Goal: Contribute content: Add original content to the website for others to see

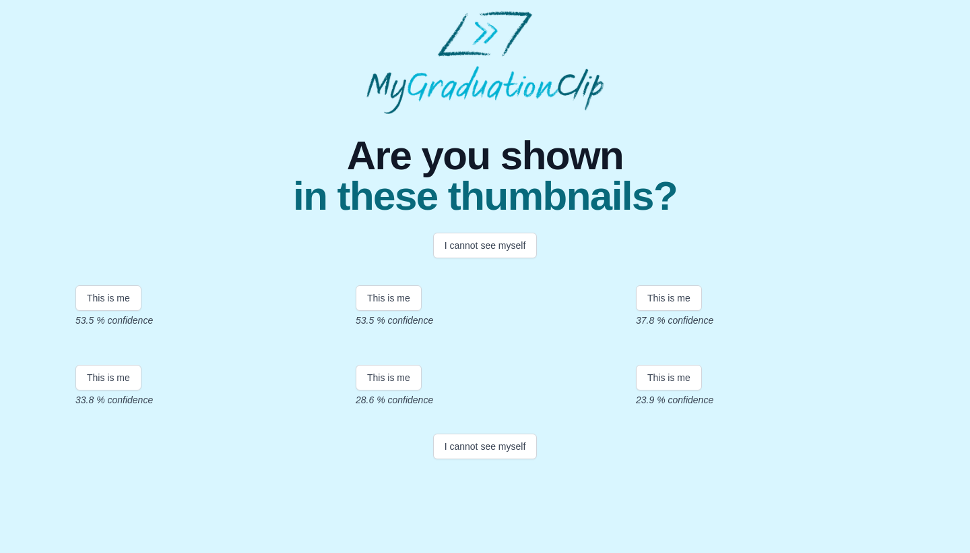
scroll to position [214, 0]
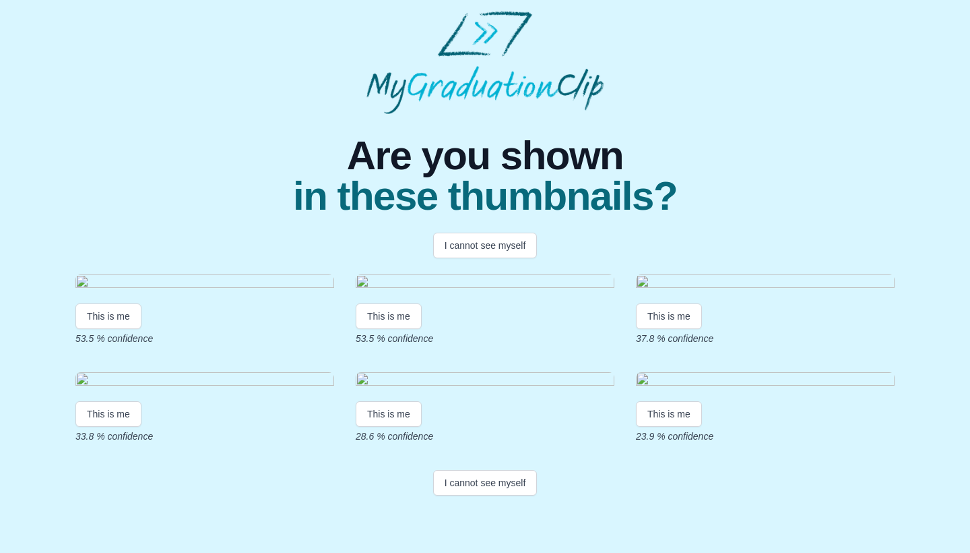
click at [499, 495] on button "I cannot see myself" at bounding box center [485, 483] width 104 height 26
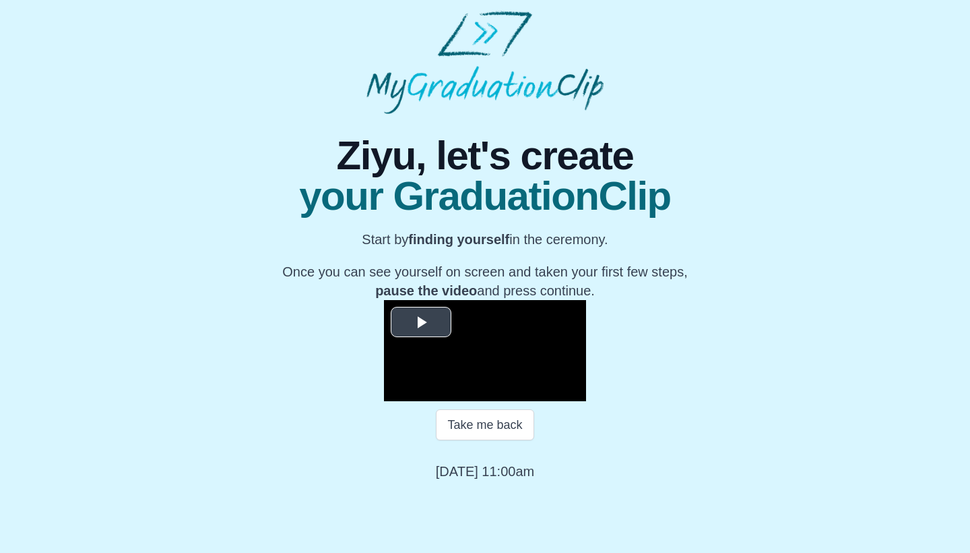
click at [421, 322] on span "Video Player" at bounding box center [421, 322] width 0 height 0
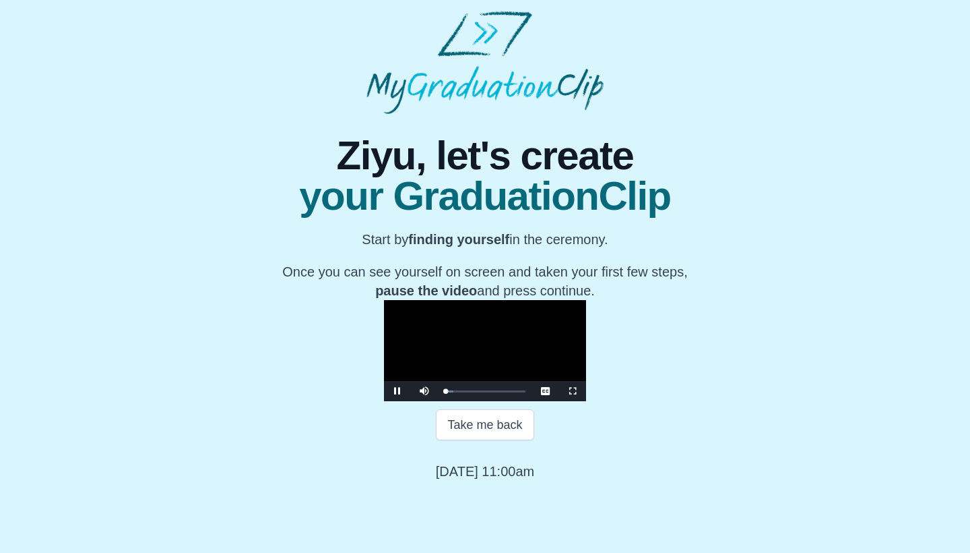
scroll to position [111, 0]
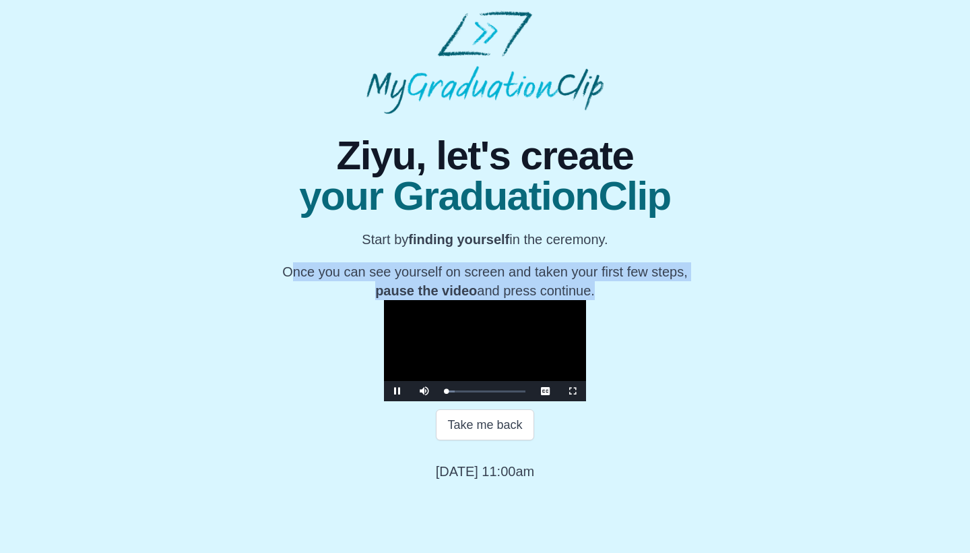
drag, startPoint x: 280, startPoint y: 156, endPoint x: 611, endPoint y: 199, distance: 333.8
click at [611, 199] on div "**********" at bounding box center [485, 297] width 485 height 367
copy p "Once you can see yourself on screen and taken your first few steps, pause the v…"
click at [398, 391] on span "Video Player" at bounding box center [398, 391] width 0 height 0
click at [505, 487] on button "Continue" at bounding box center [485, 471] width 71 height 31
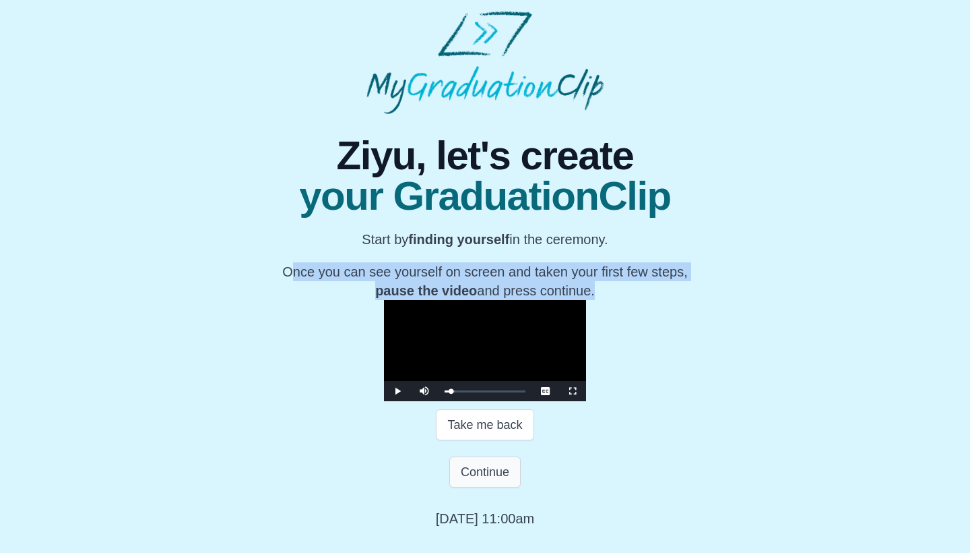
click at [491, 487] on button "Continue" at bounding box center [485, 471] width 71 height 31
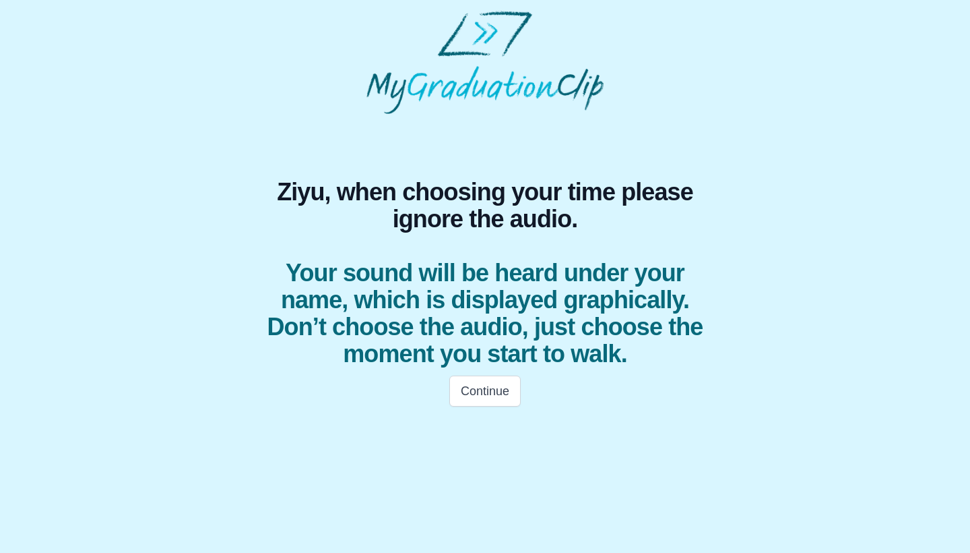
scroll to position [0, 0]
click at [487, 396] on button "Continue" at bounding box center [485, 390] width 71 height 31
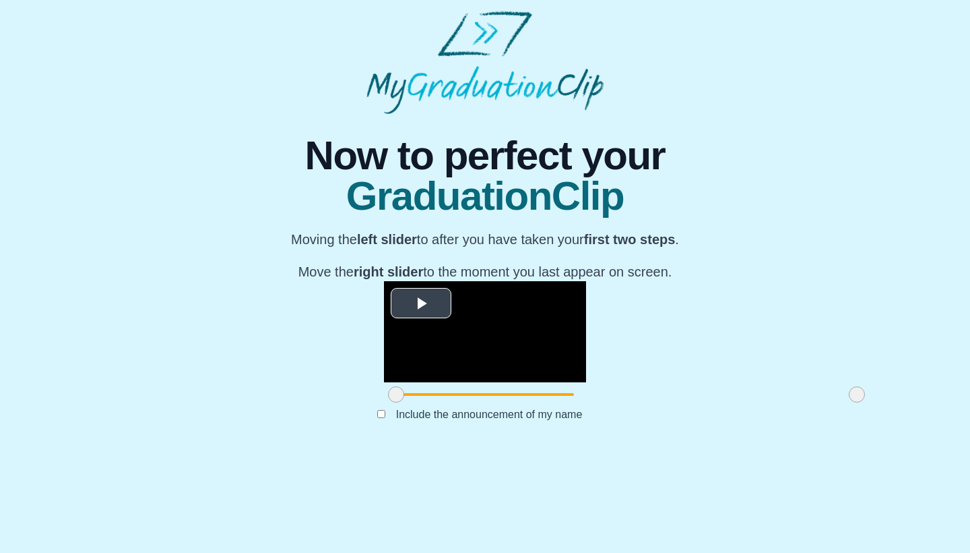
scroll to position [79, 0]
click at [421, 303] on span "Video Player" at bounding box center [421, 303] width 0 height 0
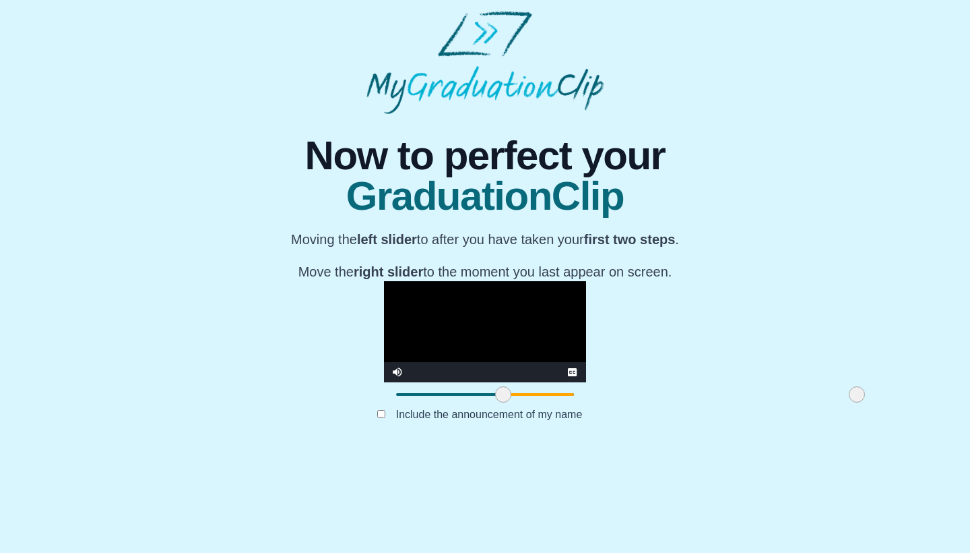
drag, startPoint x: 257, startPoint y: 487, endPoint x: 365, endPoint y: 485, distance: 107.2
click at [495, 402] on span at bounding box center [503, 394] width 16 height 16
drag, startPoint x: 366, startPoint y: 489, endPoint x: 388, endPoint y: 483, distance: 23.1
click at [518, 402] on span at bounding box center [526, 394] width 16 height 16
drag, startPoint x: 718, startPoint y: 483, endPoint x: 613, endPoint y: 467, distance: 106.4
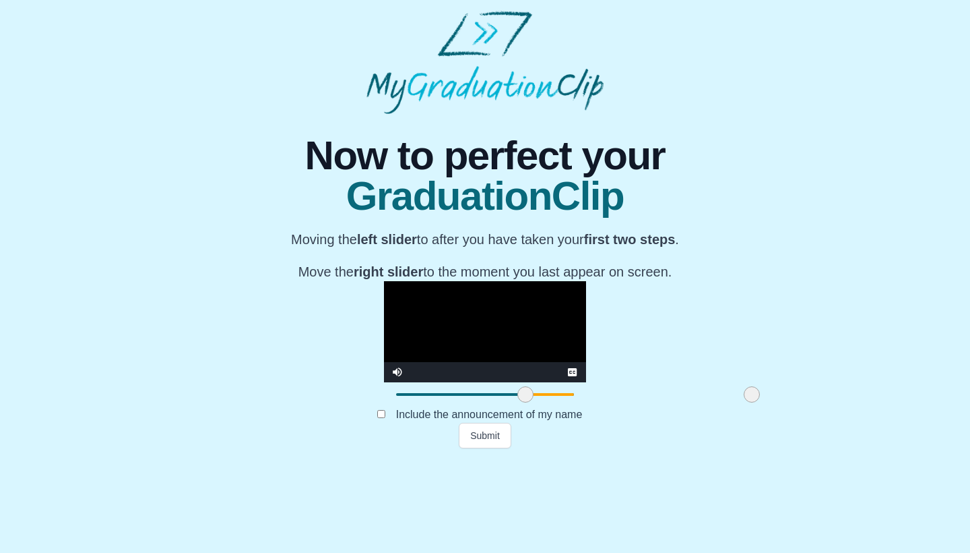
click at [586, 406] on div "**********" at bounding box center [485, 343] width 202 height 125
click at [490, 448] on button "Submit" at bounding box center [485, 436] width 53 height 26
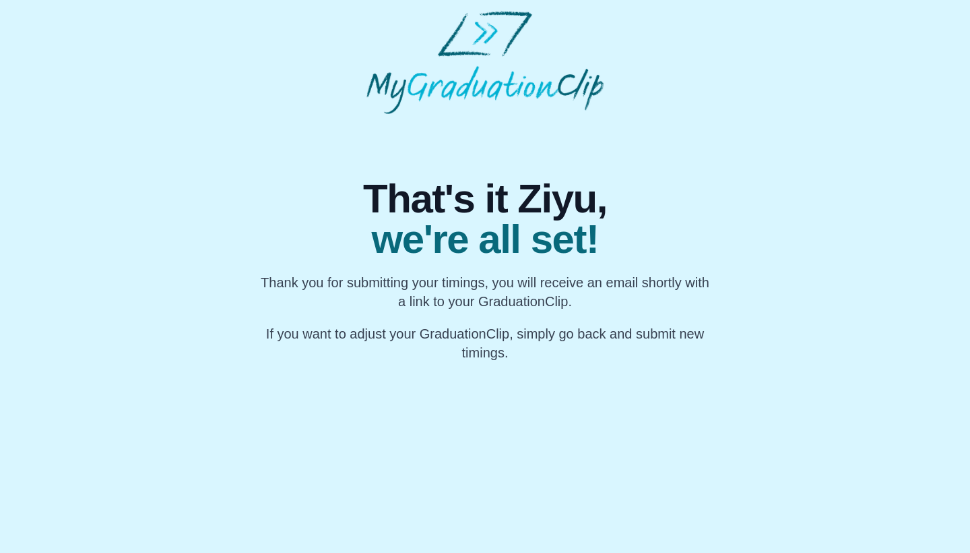
scroll to position [0, 0]
